Goal: Transaction & Acquisition: Purchase product/service

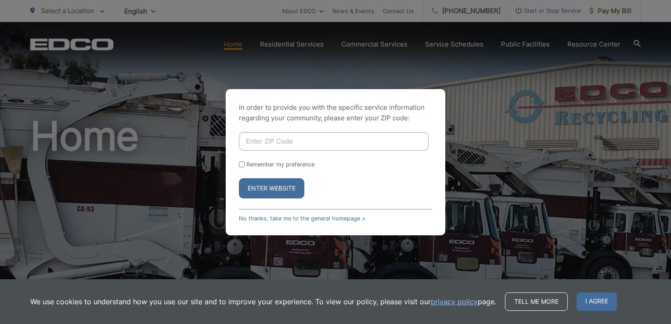
click at [269, 139] on input "Enter ZIP Code" at bounding box center [334, 141] width 190 height 18
type input "91902"
click at [244, 165] on input "Remember my preference" at bounding box center [242, 165] width 6 height 6
checkbox input "true"
click at [280, 175] on form "91902 Remember my preference Enter Website" at bounding box center [335, 165] width 193 height 66
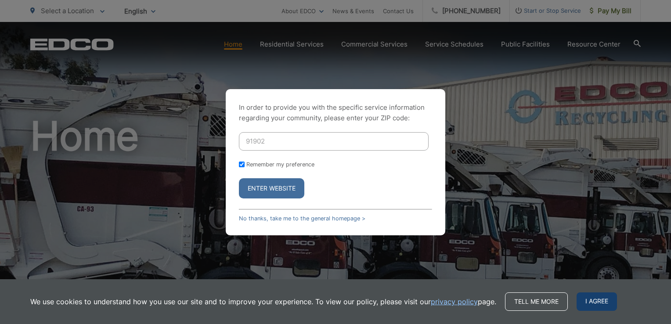
click at [603, 304] on span "I agree" at bounding box center [597, 302] width 40 height 18
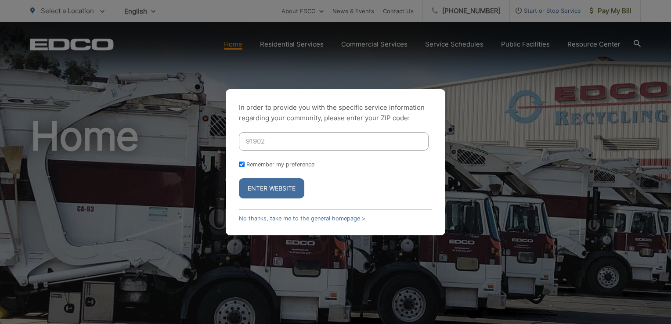
click at [278, 189] on button "Enter Website" at bounding box center [271, 188] width 65 height 20
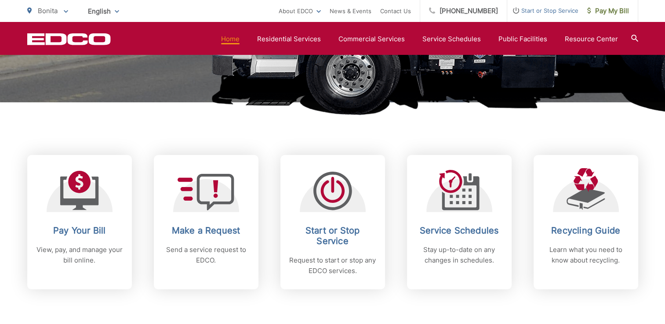
scroll to position [290, 0]
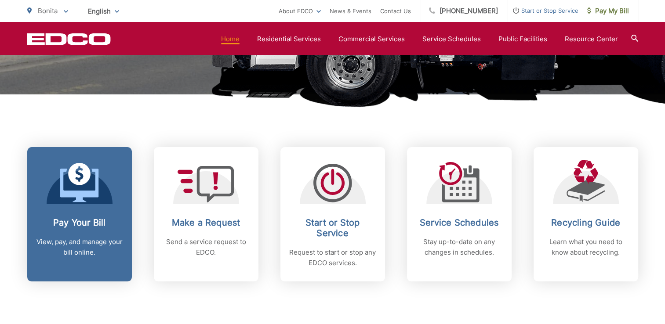
click at [80, 194] on icon at bounding box center [79, 185] width 38 height 33
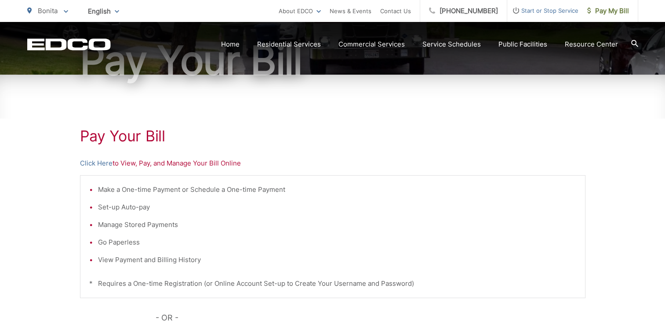
scroll to position [99, 0]
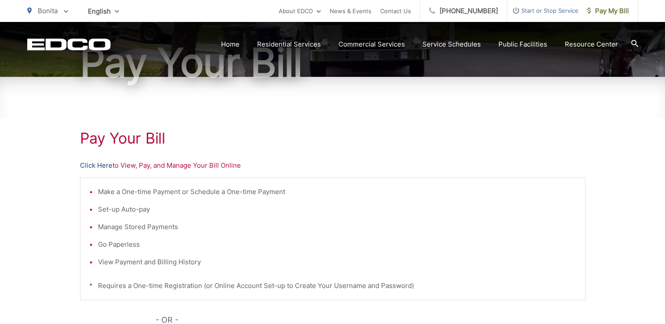
click at [95, 166] on link "Click Here" at bounding box center [96, 165] width 33 height 11
